Goal: Information Seeking & Learning: Compare options

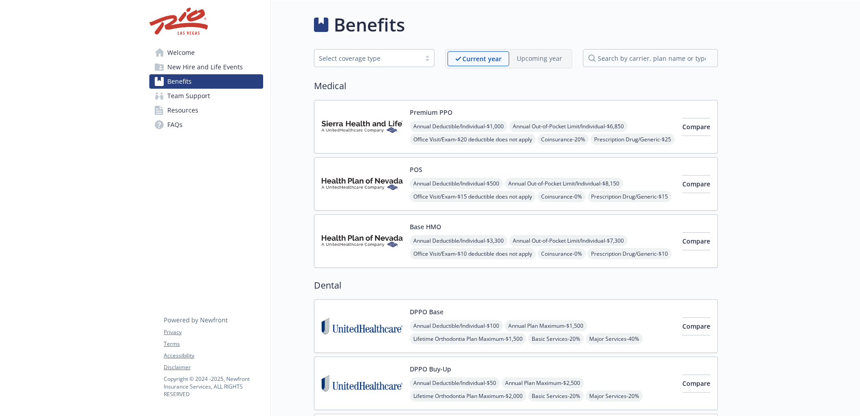
click at [461, 58] on icon at bounding box center [458, 59] width 5 height 4
click at [682, 130] on span "Compare" at bounding box center [696, 126] width 28 height 9
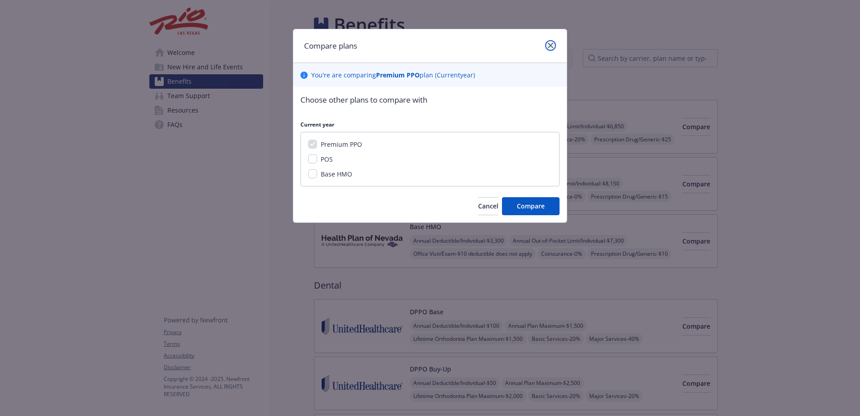
click at [551, 42] on link "close" at bounding box center [550, 45] width 11 height 11
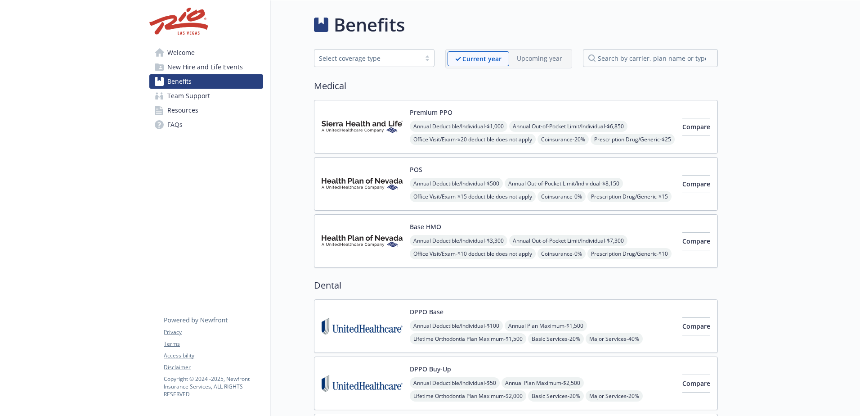
click at [376, 178] on img at bounding box center [362, 184] width 81 height 38
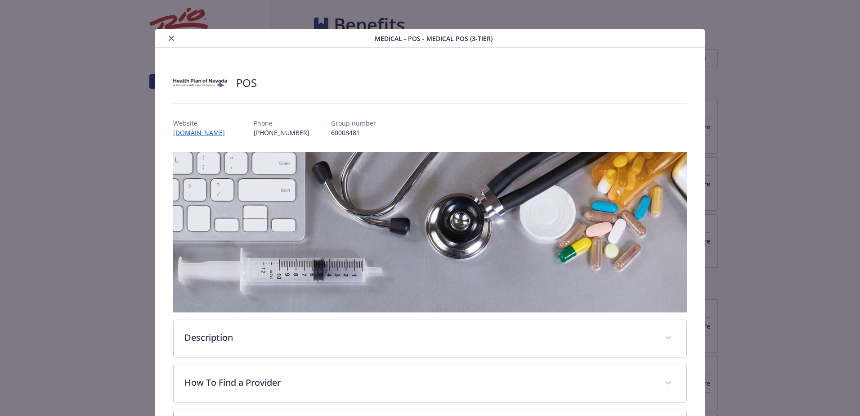
click at [170, 40] on icon "close" at bounding box center [171, 38] width 5 height 5
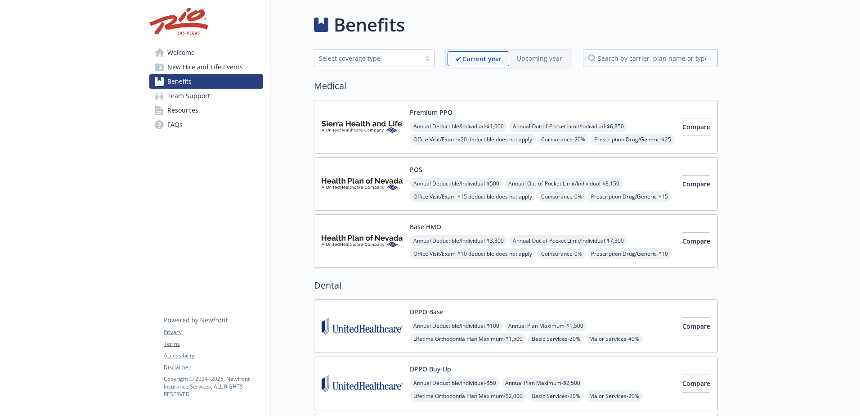
click at [476, 58] on p "Current year" at bounding box center [481, 58] width 39 height 9
click at [648, 59] on input "search by carrier, plan name or type" at bounding box center [650, 58] width 135 height 18
click at [540, 61] on p "Upcoming year" at bounding box center [539, 58] width 45 height 9
click at [464, 54] on p "Current year" at bounding box center [481, 58] width 39 height 9
click at [686, 123] on span "Compare" at bounding box center [696, 126] width 28 height 9
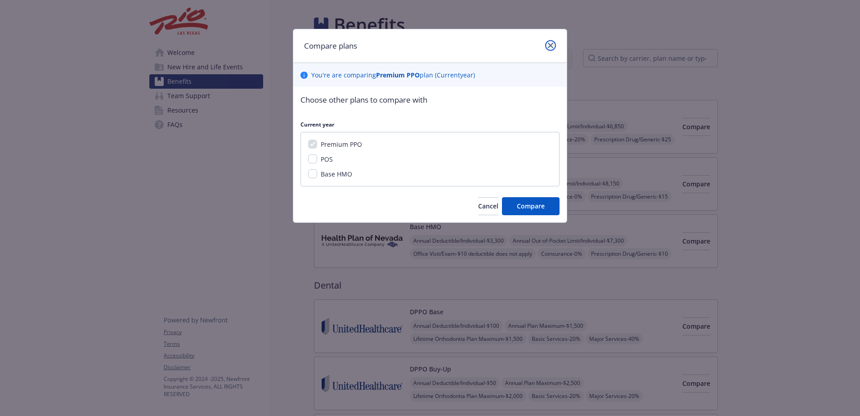
click at [548, 46] on icon "close" at bounding box center [550, 45] width 5 height 5
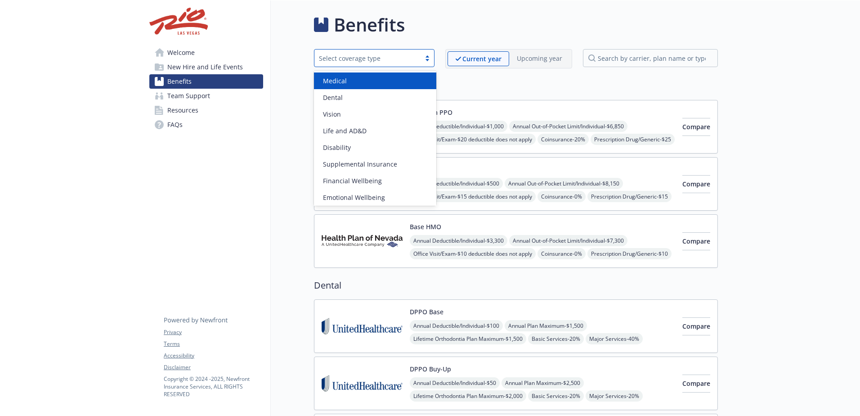
click at [428, 58] on div at bounding box center [427, 57] width 13 height 7
click at [362, 81] on div "Medical" at bounding box center [375, 80] width 112 height 9
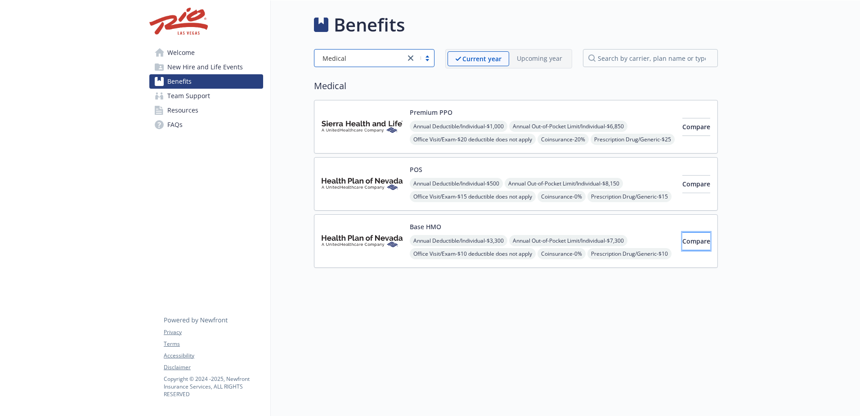
click at [683, 240] on span "Compare" at bounding box center [696, 241] width 28 height 9
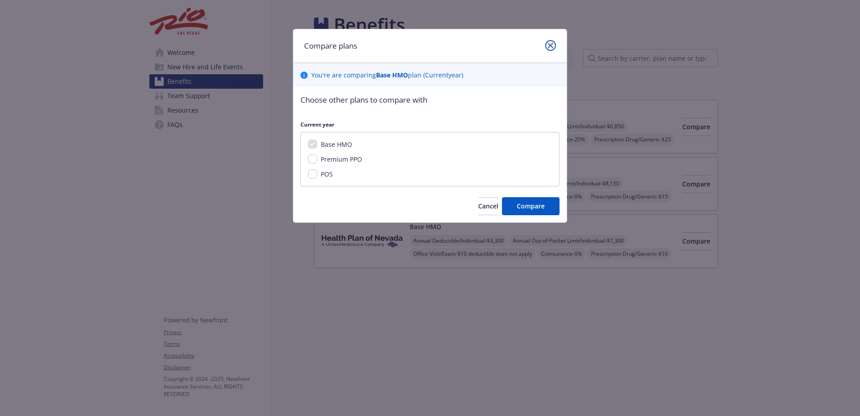
click at [550, 41] on link "close" at bounding box center [550, 45] width 11 height 11
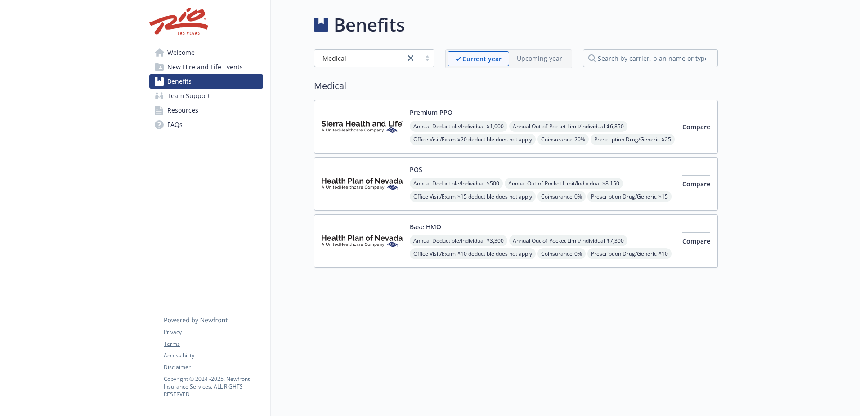
click at [354, 235] on img at bounding box center [362, 241] width 81 height 38
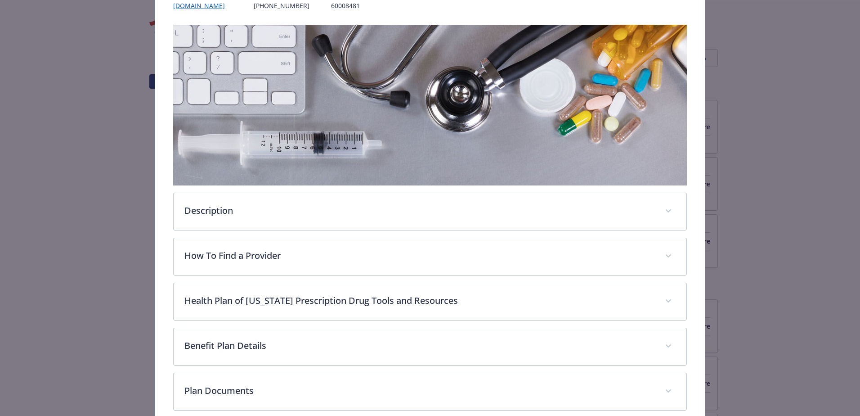
scroll to position [207, 0]
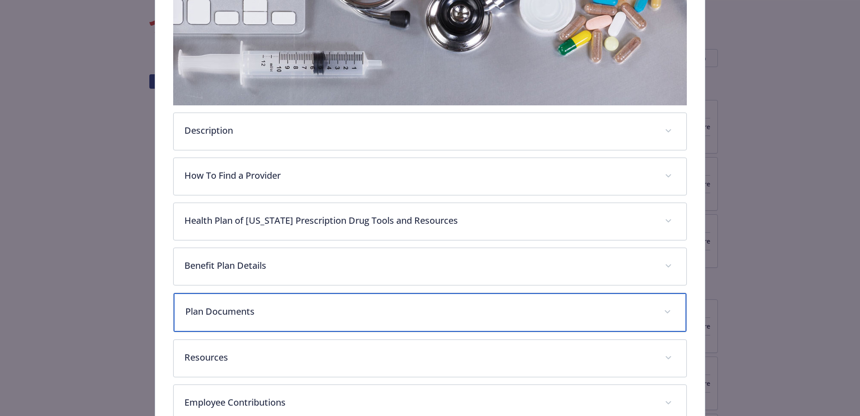
click at [662, 307] on span "details for plan Medical - Base HMO - Medical HMO" at bounding box center [667, 312] width 14 height 14
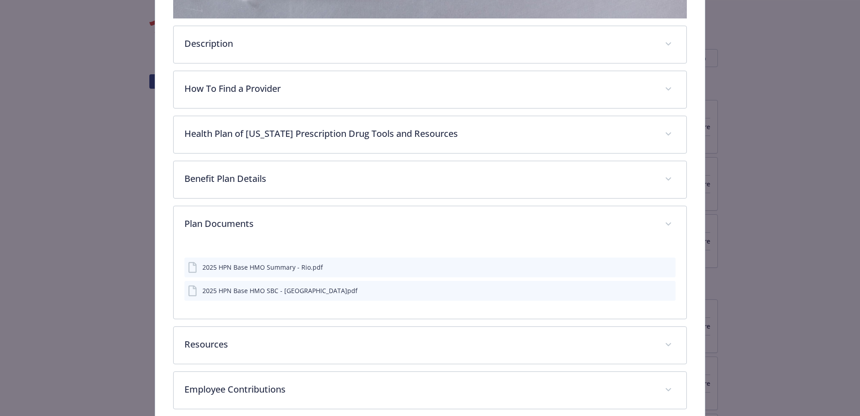
scroll to position [297, 0]
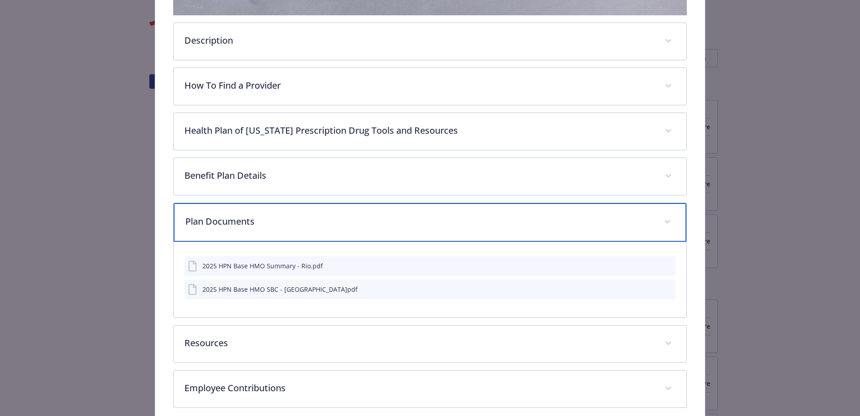
drag, startPoint x: 335, startPoint y: 360, endPoint x: 550, endPoint y: 216, distance: 258.4
click at [550, 216] on p "Plan Documents" at bounding box center [419, 221] width 468 height 13
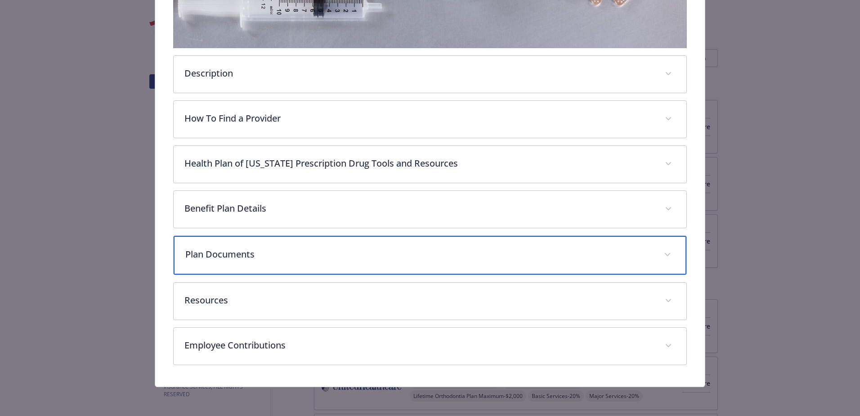
scroll to position [263, 0]
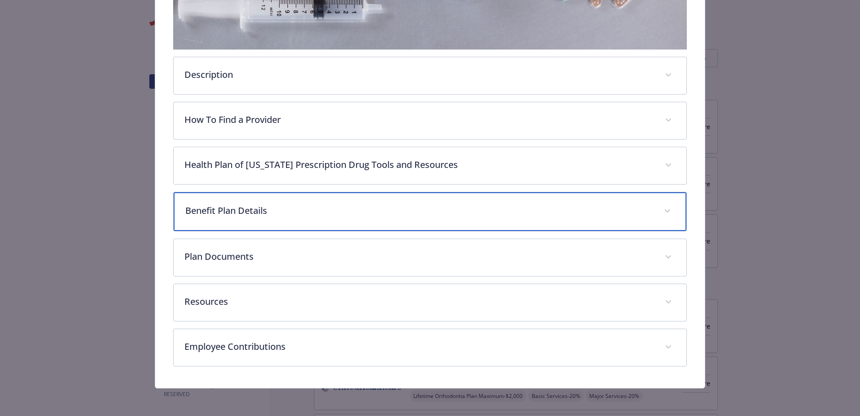
click at [663, 206] on span "details for plan Medical - Base HMO - Medical HMO" at bounding box center [667, 211] width 14 height 14
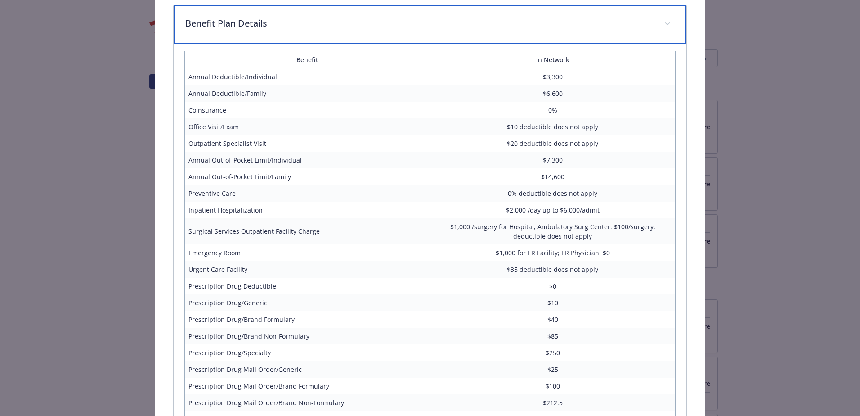
scroll to position [443, 0]
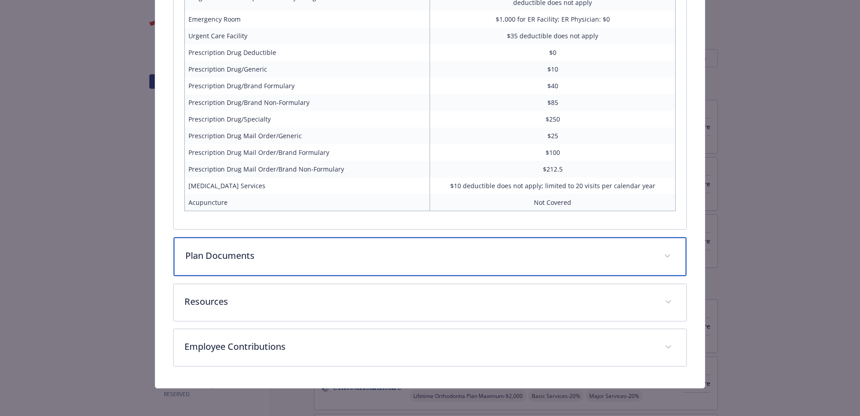
click at [248, 250] on p "Plan Documents" at bounding box center [419, 255] width 468 height 13
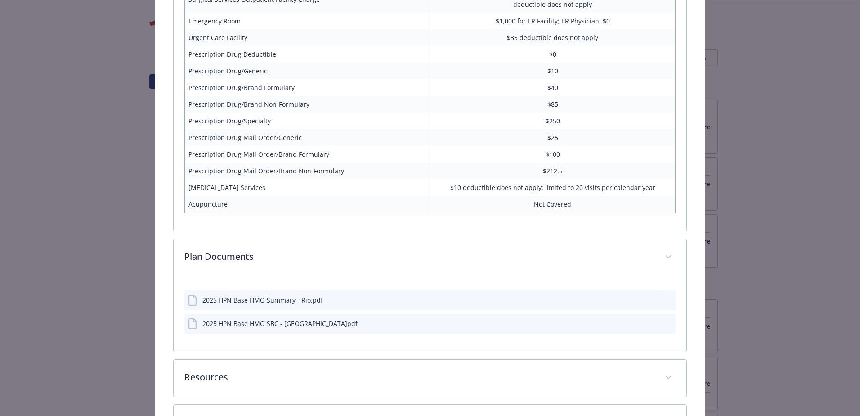
click at [663, 300] on icon "preview file" at bounding box center [667, 299] width 8 height 6
